Goal: Check status: Check status

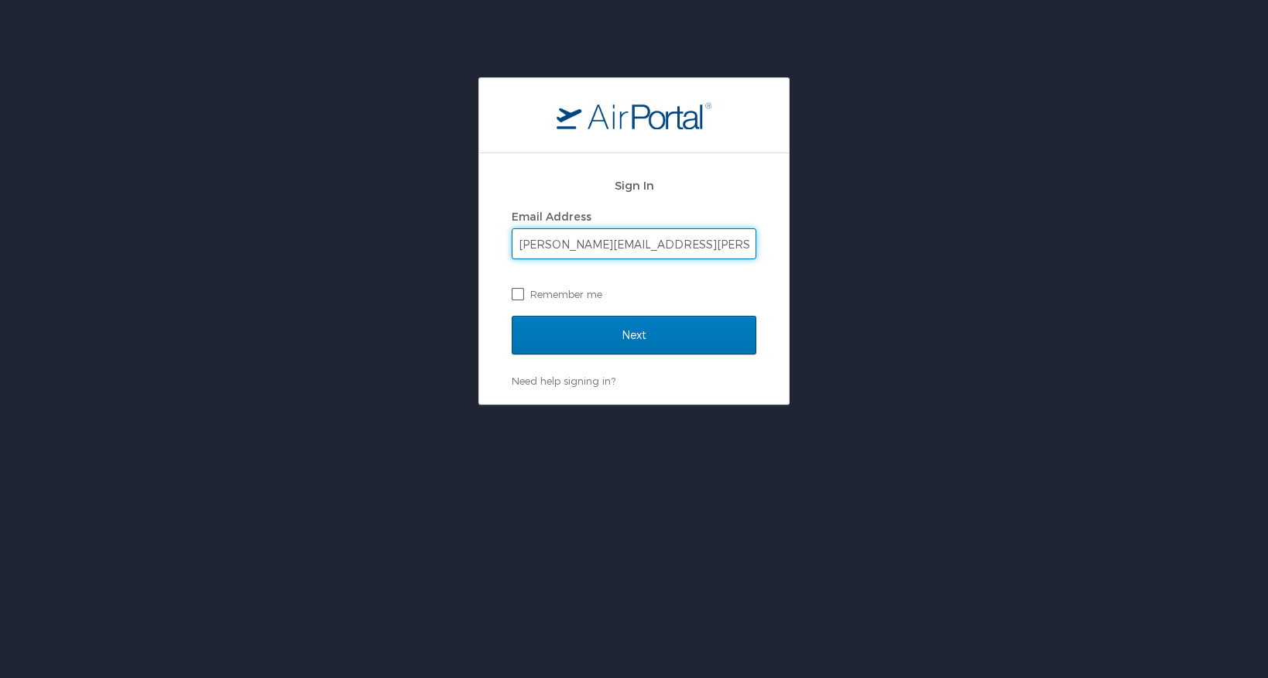
type input "harry.anderson@sus.edu"
click at [520, 294] on label "Remember me" at bounding box center [633, 293] width 245 height 23
click at [520, 294] on input "Remember me" at bounding box center [516, 293] width 10 height 10
checkbox input "true"
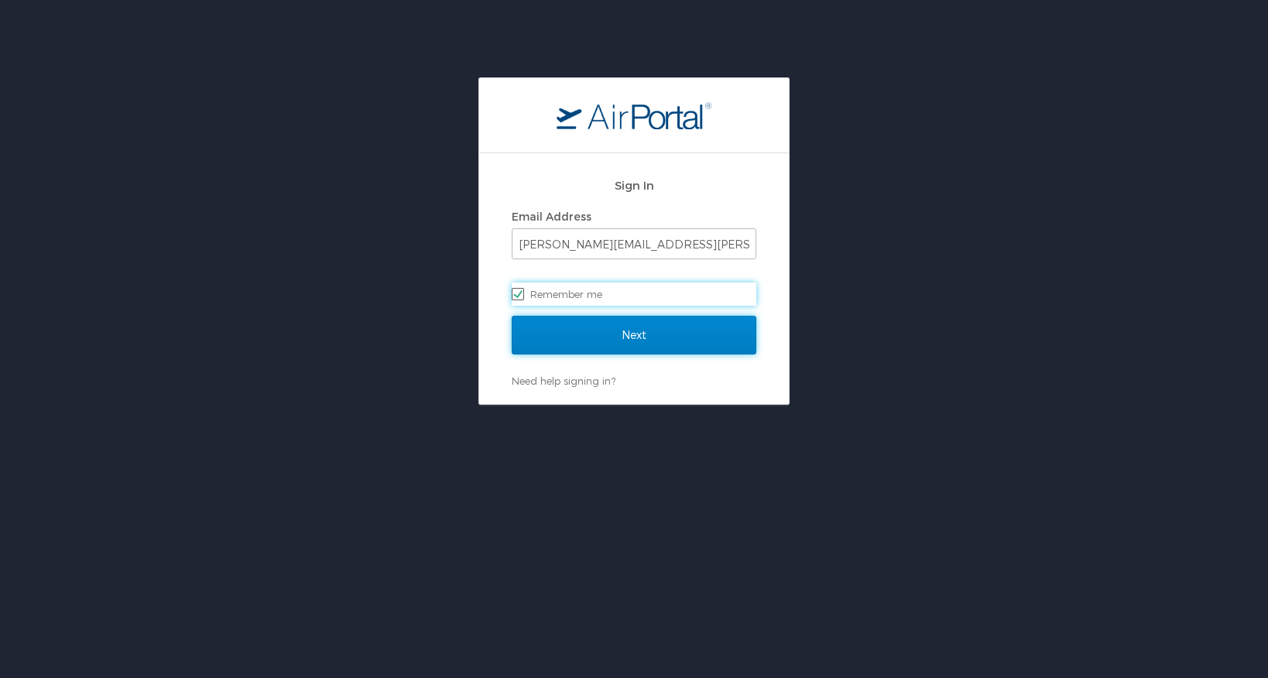
click at [596, 335] on input "Next" at bounding box center [633, 335] width 245 height 39
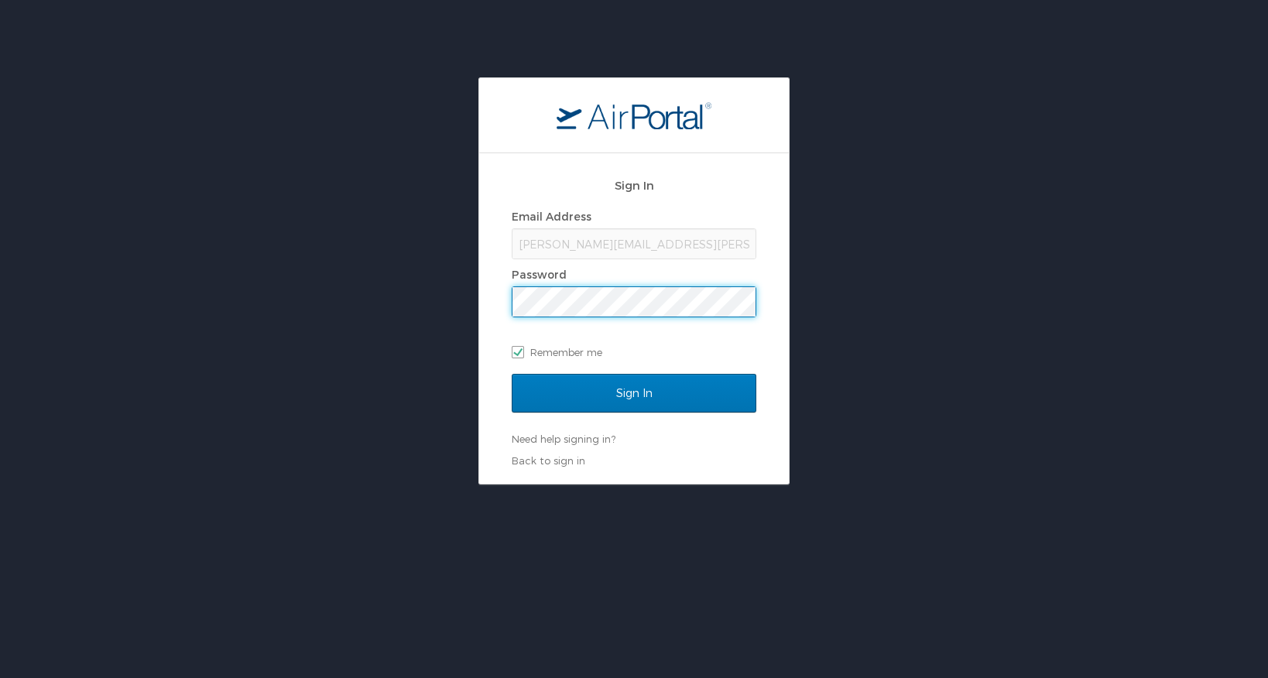
click at [511, 374] on input "Sign In" at bounding box center [633, 393] width 245 height 39
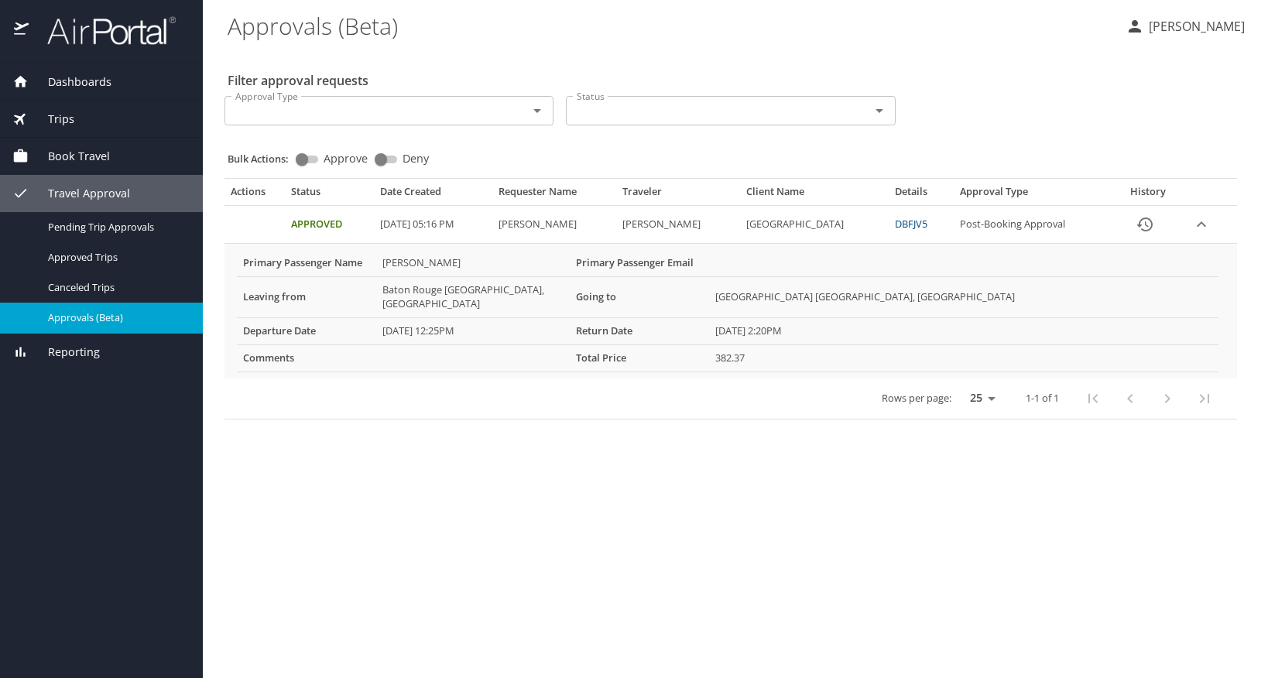
click at [927, 222] on link "DBFJV5" at bounding box center [911, 224] width 33 height 14
click at [69, 255] on span "Approved Trips" at bounding box center [116, 257] width 136 height 15
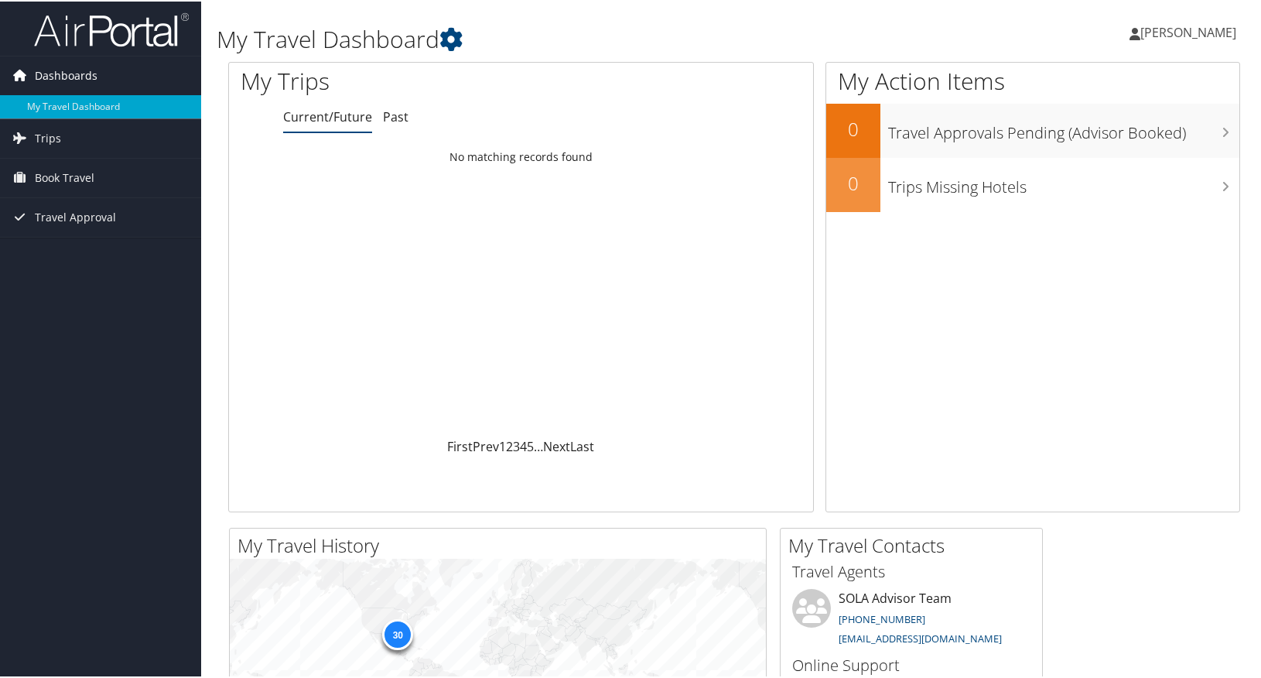
click at [53, 72] on span "Dashboards" at bounding box center [66, 74] width 63 height 39
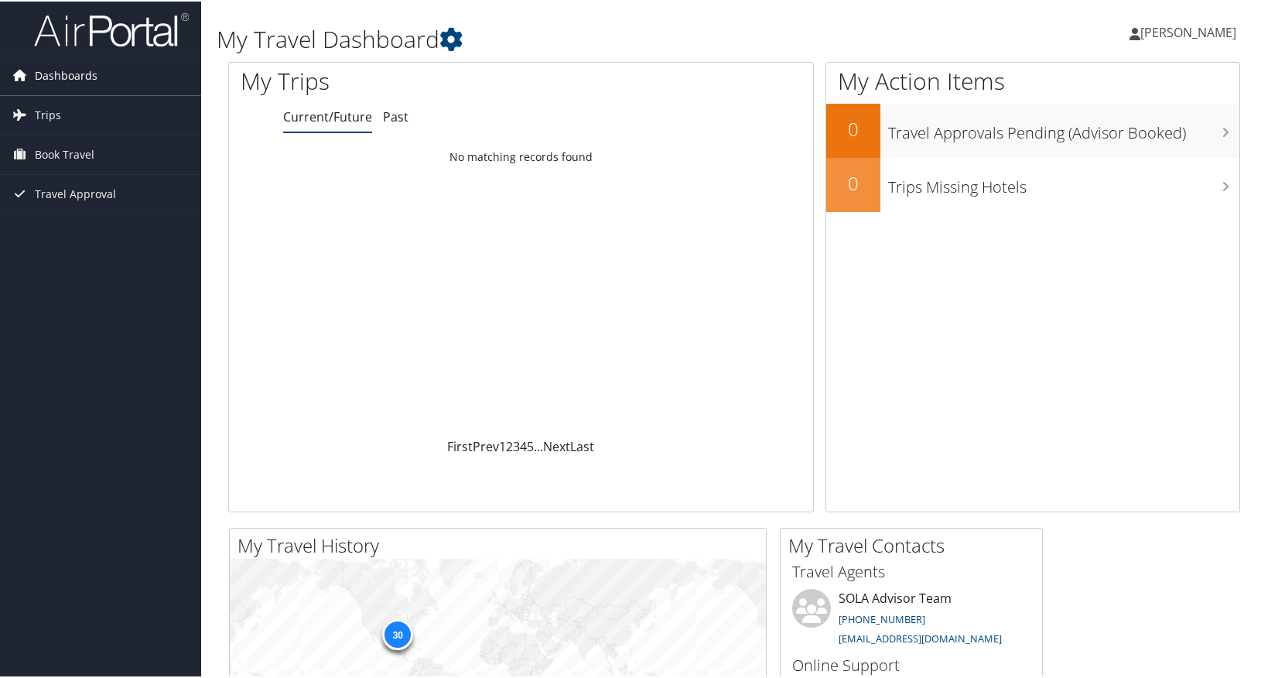
click at [53, 72] on span "Dashboards" at bounding box center [66, 74] width 63 height 39
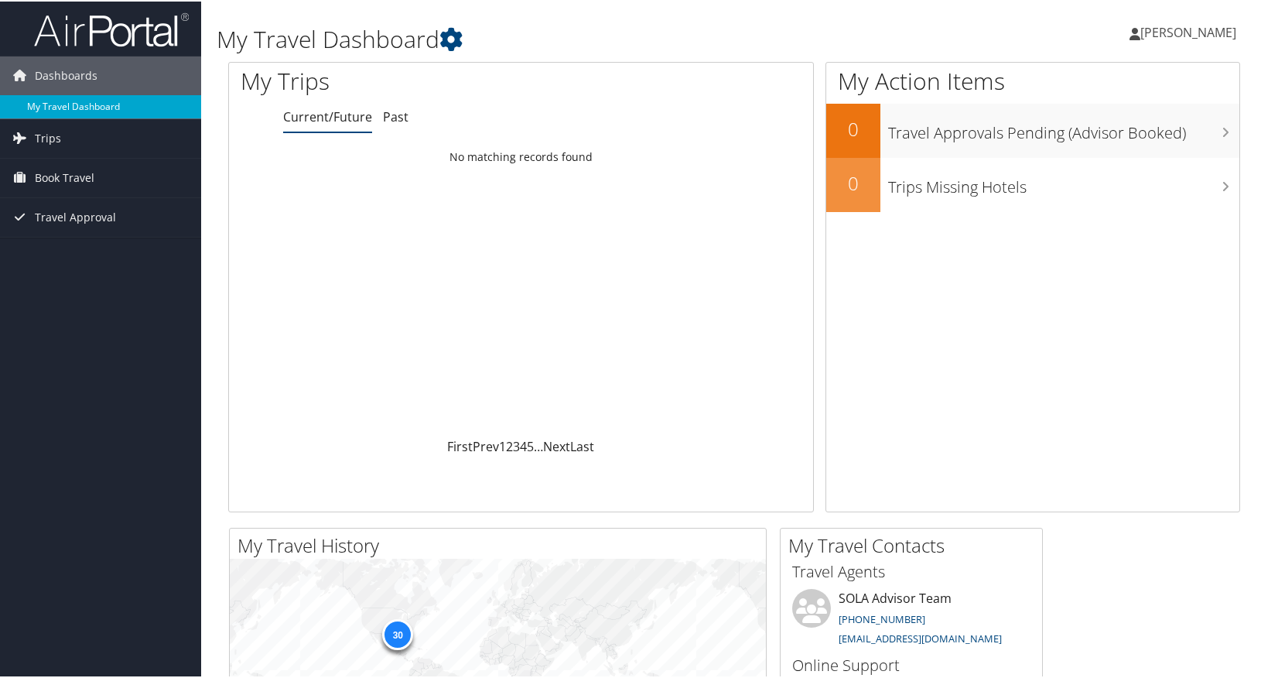
click at [53, 103] on link "My Travel Dashboard" at bounding box center [100, 105] width 201 height 23
click at [43, 132] on span "Trips" at bounding box center [48, 137] width 26 height 39
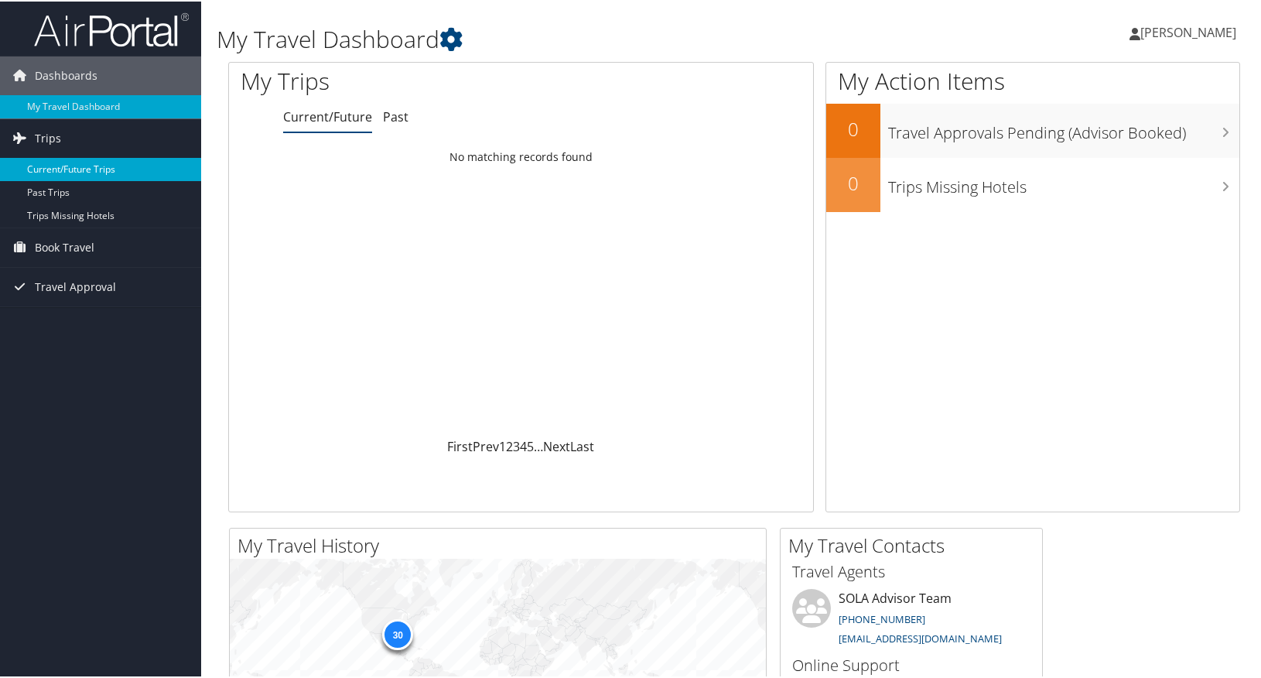
click at [48, 168] on link "Current/Future Trips" at bounding box center [100, 167] width 201 height 23
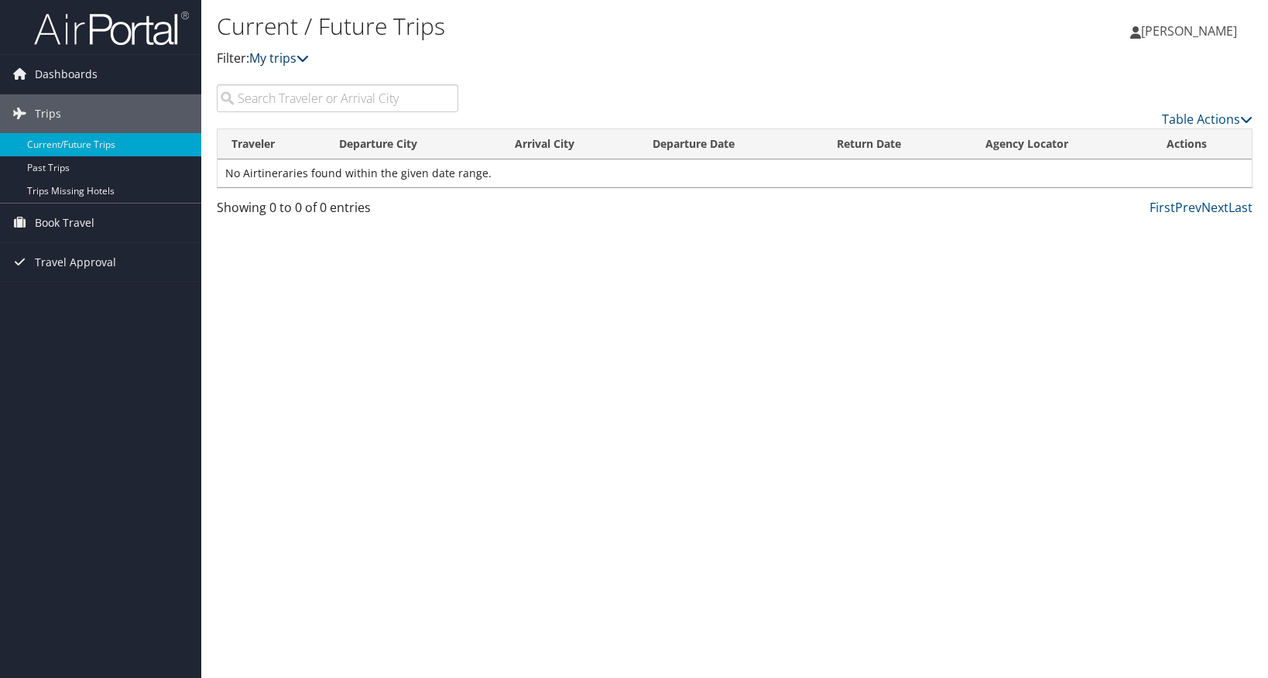
click at [303, 56] on icon at bounding box center [302, 58] width 12 height 12
click at [307, 56] on icon at bounding box center [302, 58] width 12 height 12
click at [103, 166] on link "Past Trips" at bounding box center [100, 167] width 201 height 23
